Goal: Find specific page/section: Find specific page/section

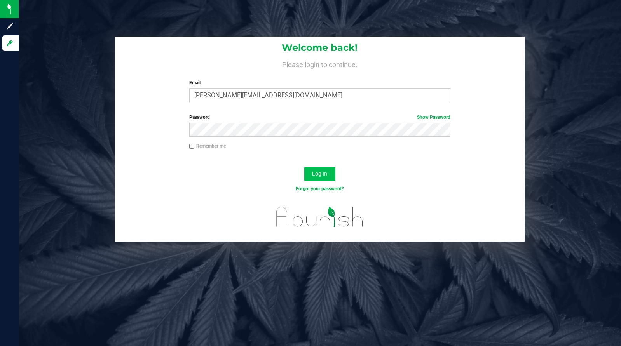
click at [320, 174] on span "Log In" at bounding box center [319, 174] width 15 height 6
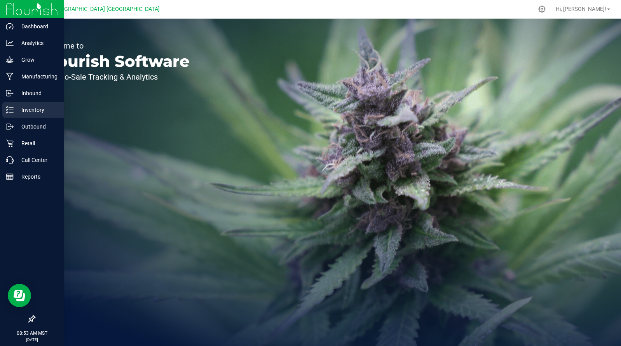
click at [24, 113] on p "Inventory" at bounding box center [37, 109] width 47 height 9
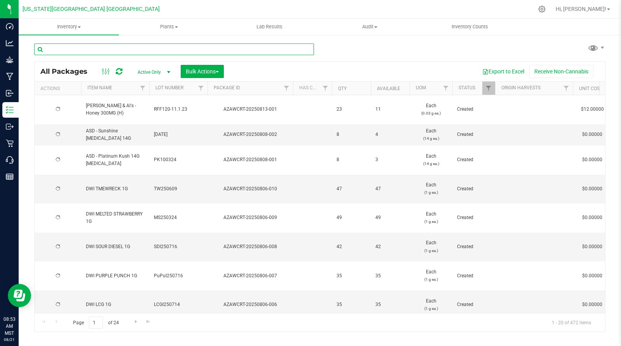
drag, startPoint x: 132, startPoint y: 48, endPoint x: 107, endPoint y: 47, distance: 25.3
click at [132, 48] on input "text" at bounding box center [174, 50] width 280 height 12
click at [107, 47] on input "text" at bounding box center [174, 50] width 280 height 12
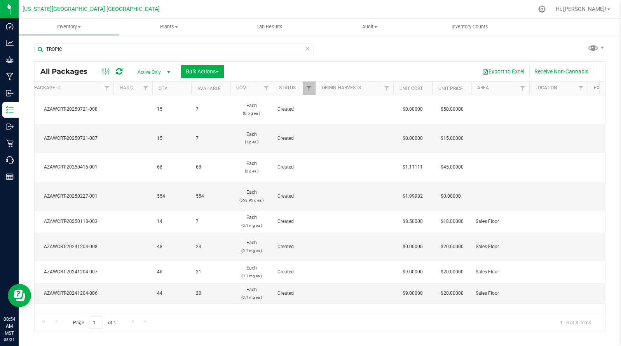
scroll to position [0, 185]
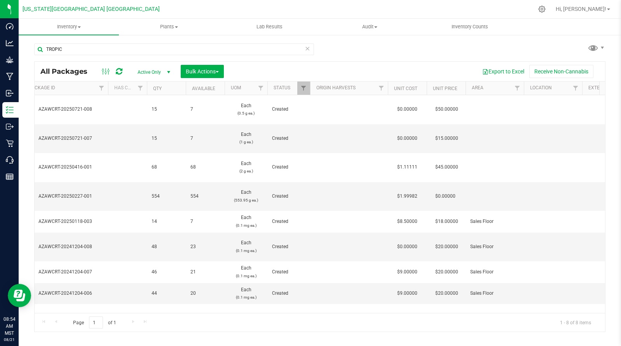
click at [124, 313] on div "Page 1 of 1 1 - 8 of 8 items" at bounding box center [320, 322] width 571 height 19
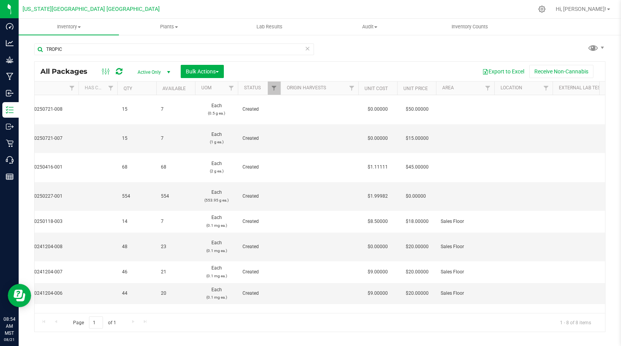
scroll to position [0, 0]
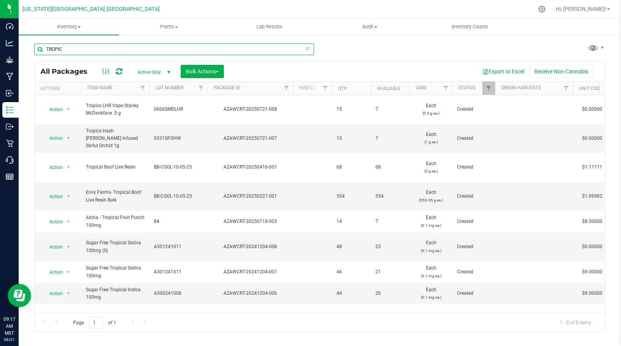
drag, startPoint x: 89, startPoint y: 49, endPoint x: 25, endPoint y: 38, distance: 64.4
click at [25, 38] on div "TROPIC All Packages Active Only Active Only Lab Samples Locked All Bulk Actions…" at bounding box center [320, 152] width 603 height 237
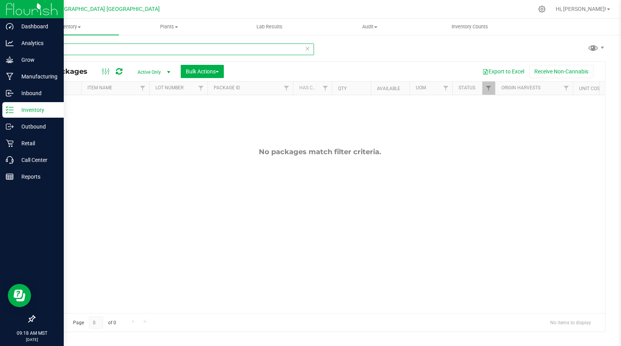
type input "22"
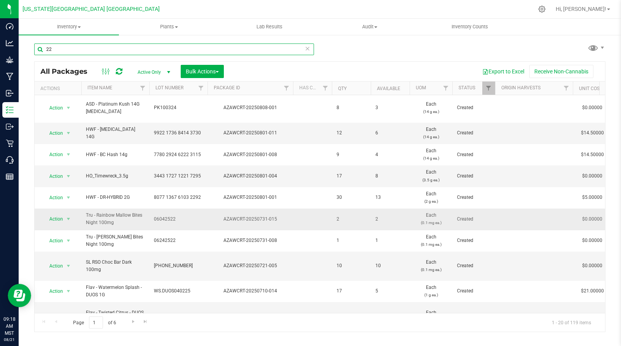
scroll to position [219, 0]
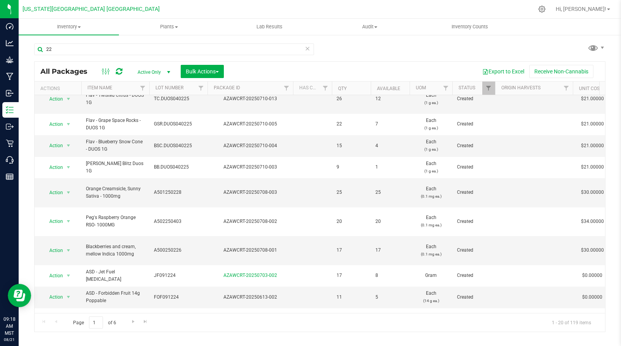
click at [308, 51] on icon at bounding box center [307, 48] width 5 height 9
